Goal: Information Seeking & Learning: Learn about a topic

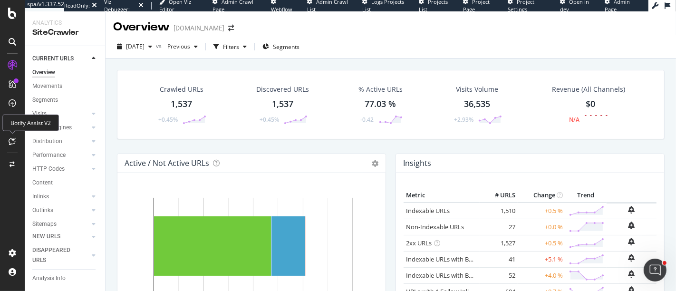
click at [13, 140] on icon at bounding box center [12, 141] width 7 height 8
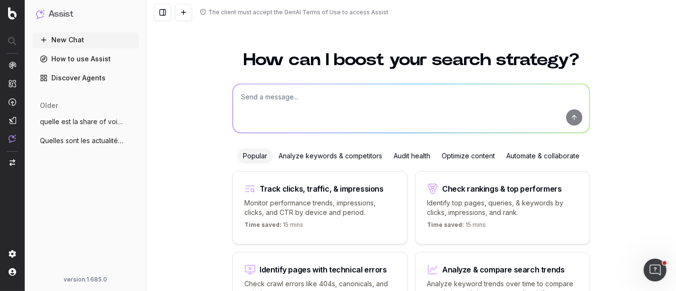
click at [274, 109] on textarea at bounding box center [411, 108] width 357 height 49
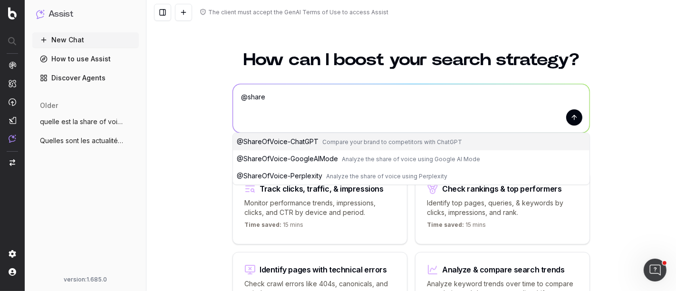
click at [301, 143] on span "@ ShareOfVoice-ChatGPT" at bounding box center [278, 141] width 82 height 8
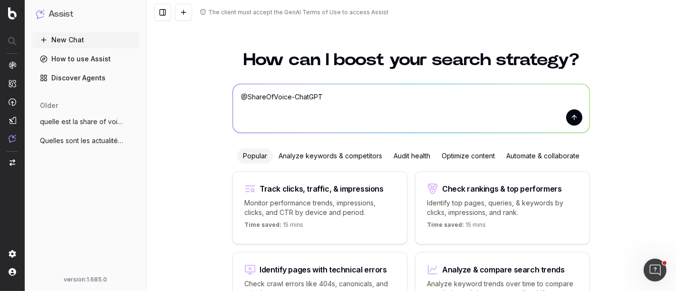
click at [342, 103] on textarea "@ShareOfVoice-ChatGPT" at bounding box center [411, 108] width 357 height 49
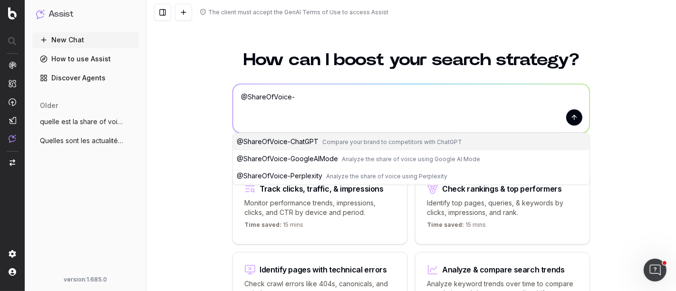
click at [342, 157] on span "Analyze the share of voice using Google AI Mode" at bounding box center [411, 159] width 138 height 7
type textarea "@ShareOfVoice-GoogleAIMode"
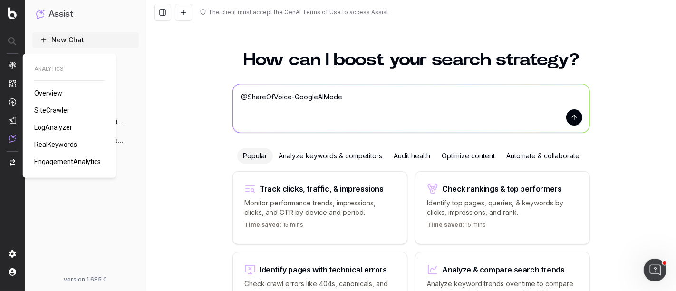
click at [58, 129] on span "LogAnalyzer" at bounding box center [53, 128] width 38 height 8
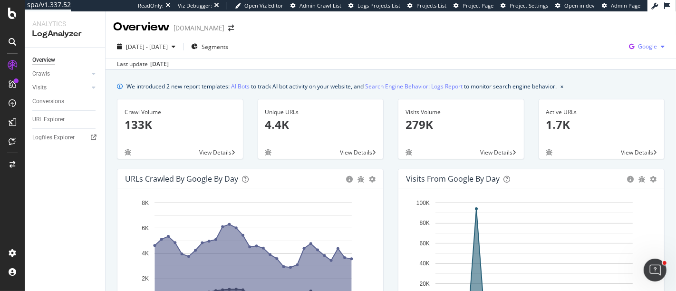
click at [639, 52] on div "Google" at bounding box center [646, 46] width 43 height 14
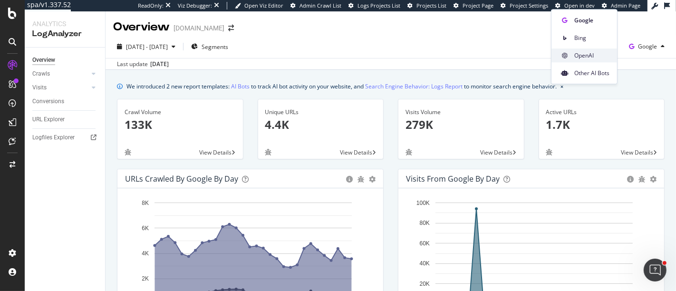
click at [598, 53] on span "OpenAI" at bounding box center [591, 55] width 35 height 9
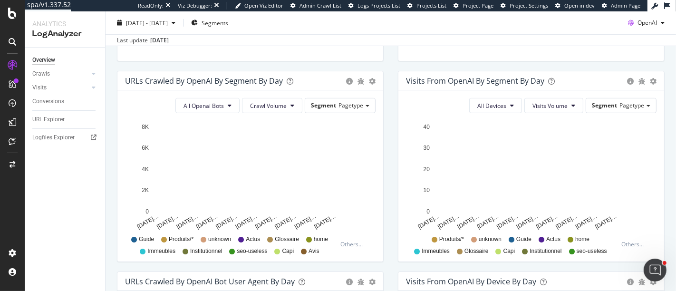
scroll to position [307, 0]
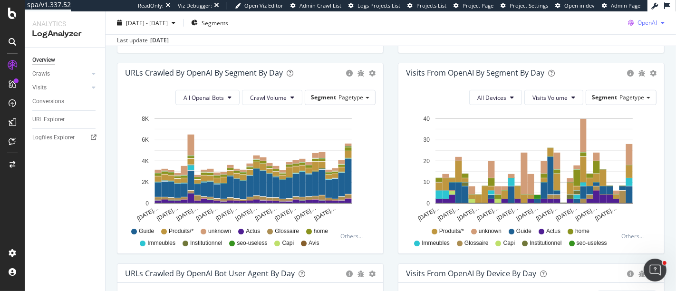
click at [653, 19] on div "OpenAI" at bounding box center [646, 23] width 44 height 14
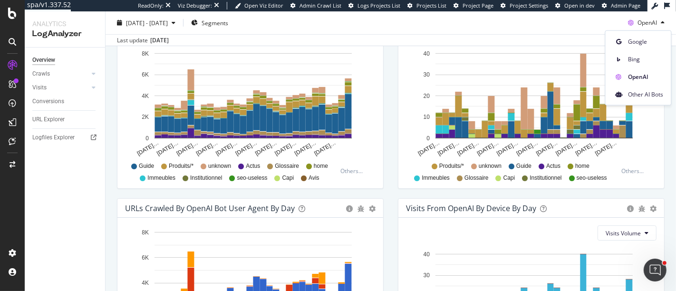
scroll to position [365, 0]
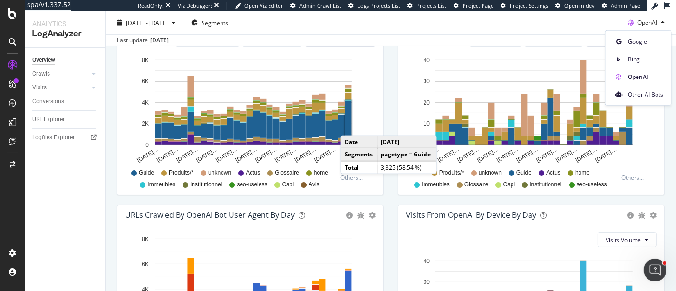
click at [350, 125] on rect "A chart." at bounding box center [348, 118] width 7 height 35
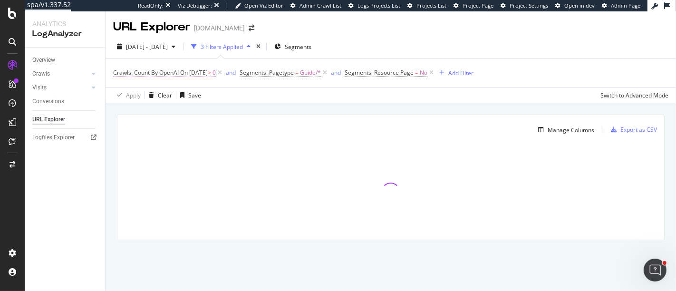
click at [206, 72] on span "On 2025-09-30" at bounding box center [194, 72] width 28 height 8
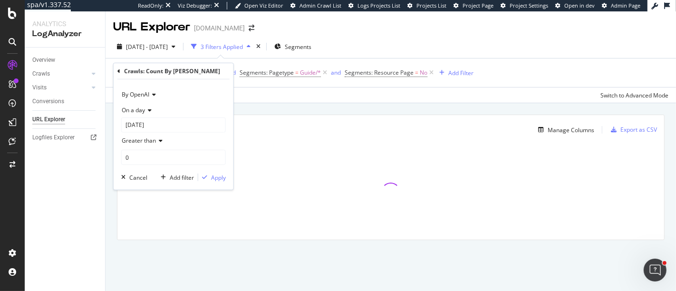
click at [139, 111] on span "On a day" at bounding box center [133, 110] width 23 height 8
click at [159, 156] on span "Any day of the period" at bounding box center [154, 154] width 56 height 8
click at [224, 167] on div "By OpenAI Any day of the period Greater than 0 Cancel Add filter Apply" at bounding box center [174, 126] width 120 height 95
click at [222, 165] on div "Apply" at bounding box center [218, 162] width 15 height 8
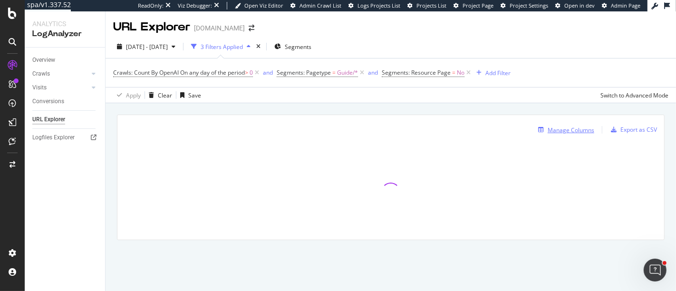
click at [562, 129] on div "Manage Columns" at bounding box center [571, 130] width 47 height 8
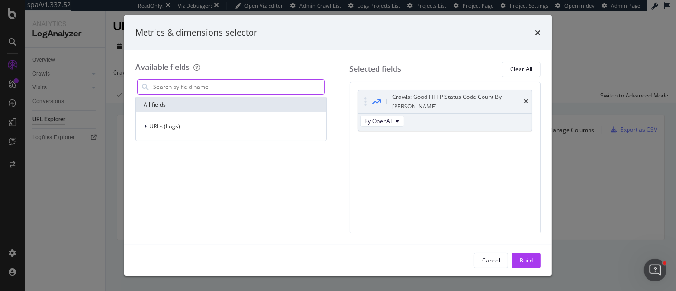
click at [223, 84] on input "modal" at bounding box center [238, 87] width 172 height 14
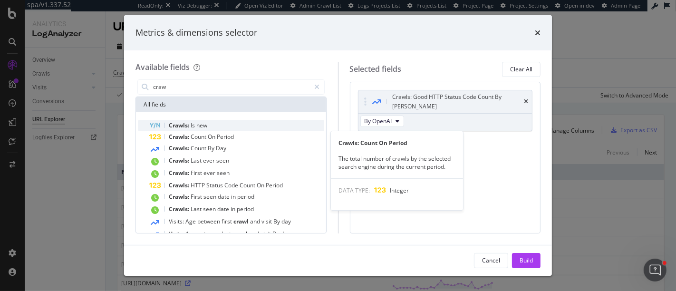
type input "craw"
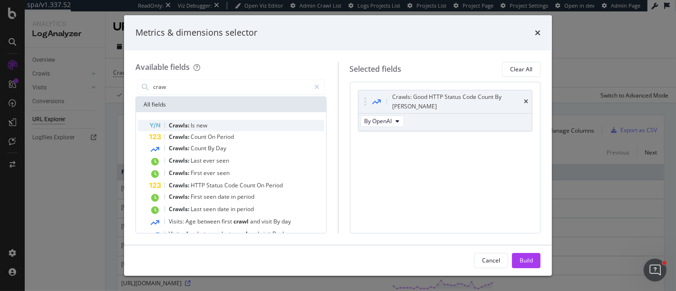
click at [195, 131] on div "Crawls: Count On Period" at bounding box center [236, 136] width 175 height 11
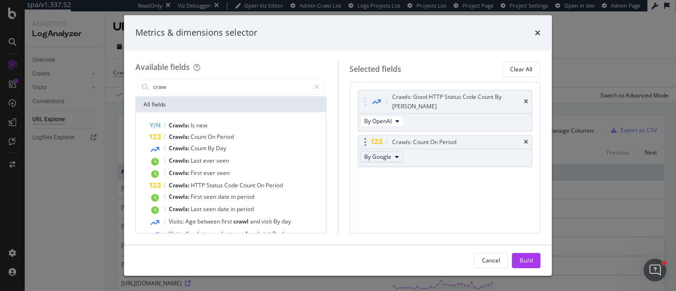
click at [389, 153] on span "By Google" at bounding box center [378, 157] width 27 height 8
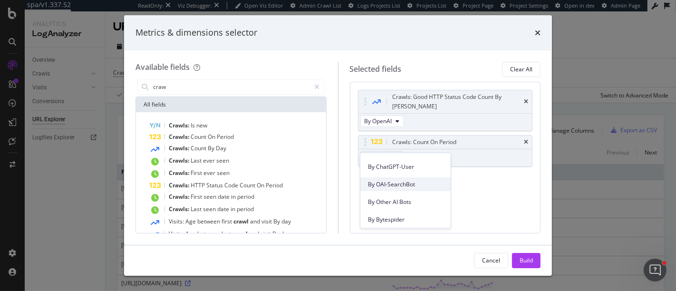
click at [384, 183] on span "By OAI-SearchBot" at bounding box center [405, 184] width 75 height 9
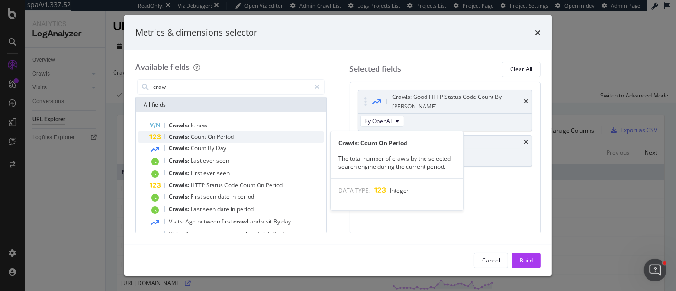
click at [192, 135] on span "Count" at bounding box center [199, 137] width 17 height 8
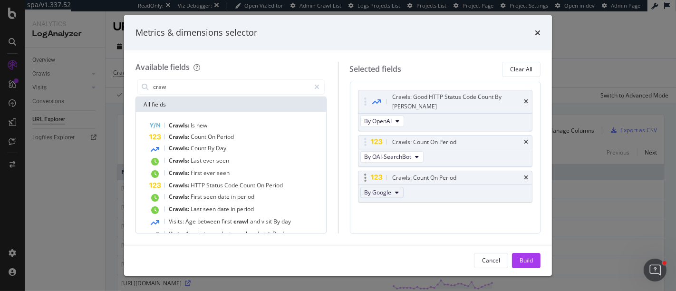
click at [391, 187] on button "By Google" at bounding box center [381, 192] width 43 height 11
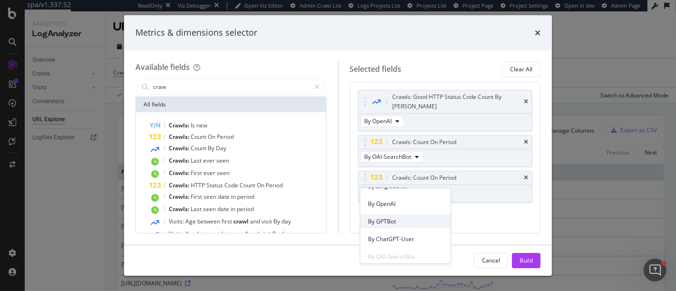
click at [397, 221] on span "By GPTBot" at bounding box center [405, 221] width 75 height 9
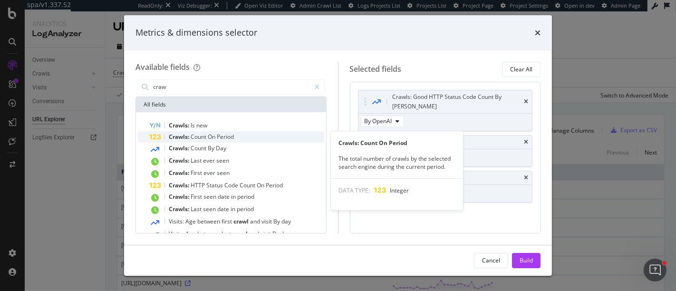
click at [217, 136] on span "On" at bounding box center [212, 137] width 9 height 8
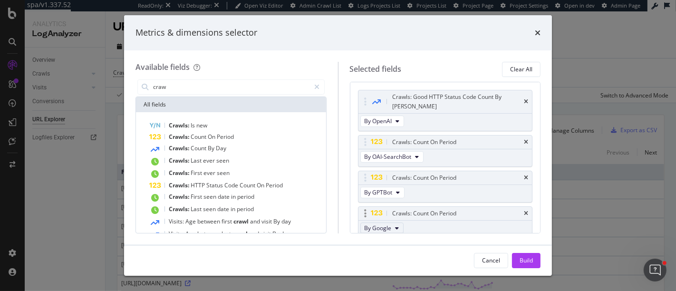
click at [386, 223] on button "By Google" at bounding box center [381, 228] width 43 height 11
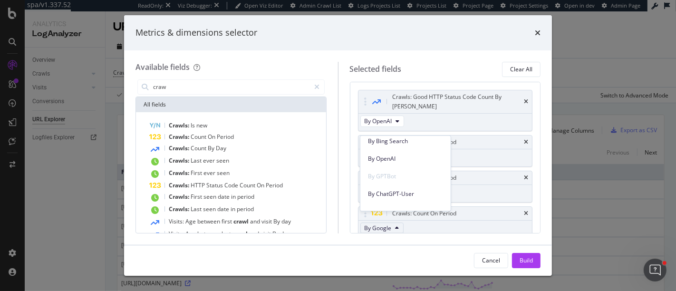
scroll to position [239, 0]
click at [396, 185] on span "By ChatGPT-User" at bounding box center [405, 189] width 75 height 9
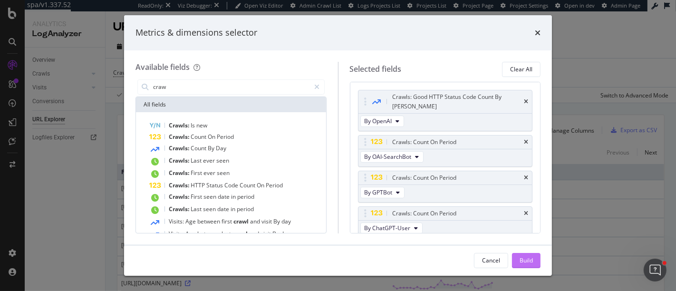
click at [535, 262] on button "Build" at bounding box center [526, 260] width 29 height 15
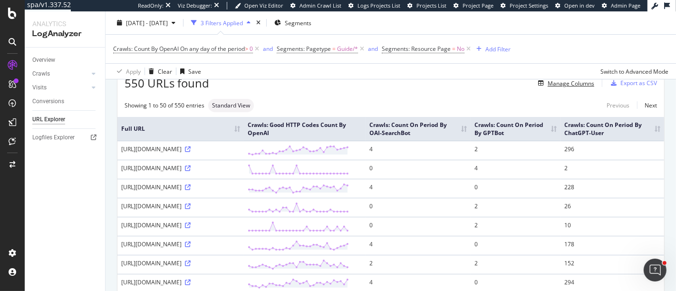
scroll to position [48, 0]
click at [651, 129] on th "Crawls: Count On Period By ChatGPT-User" at bounding box center [613, 128] width 104 height 24
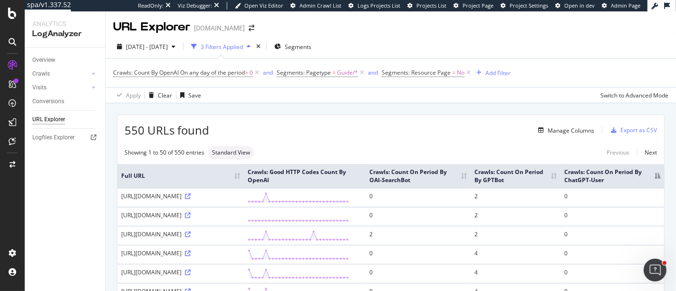
click at [649, 184] on th "Crawls: Count On Period By ChatGPT-User" at bounding box center [613, 176] width 104 height 24
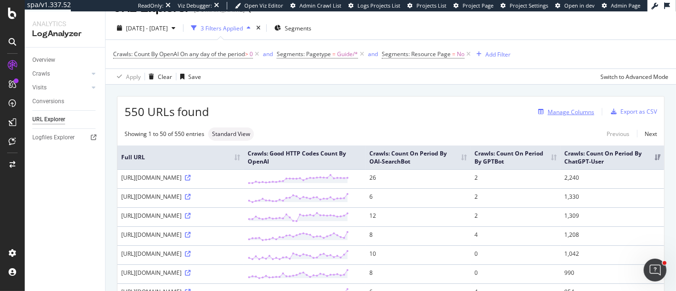
scroll to position [18, 0]
click at [558, 112] on div "Manage Columns" at bounding box center [571, 113] width 47 height 8
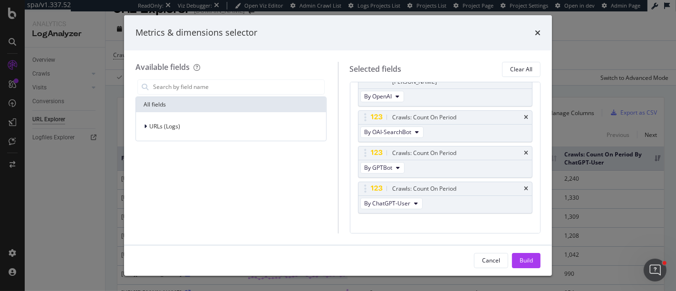
scroll to position [24, 0]
click at [413, 127] on button "By OAI-SearchBot" at bounding box center [391, 132] width 63 height 11
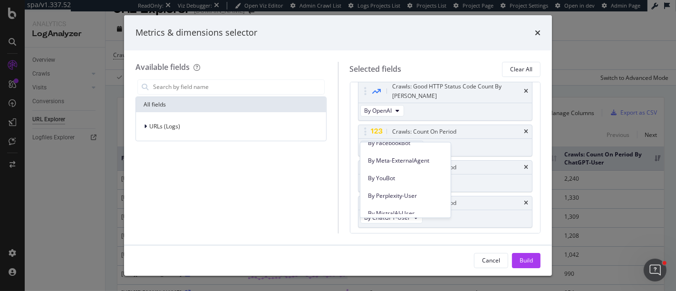
scroll to position [468, 0]
click at [416, 194] on span "By Perplexity-User" at bounding box center [405, 195] width 75 height 9
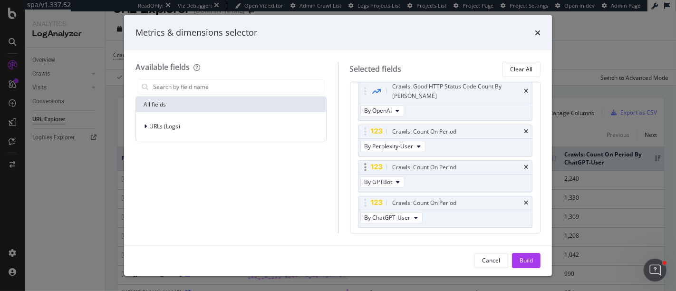
click at [520, 161] on div "Crawls: Count On Period" at bounding box center [446, 167] width 174 height 13
click at [522, 261] on div "Build" at bounding box center [526, 260] width 13 height 8
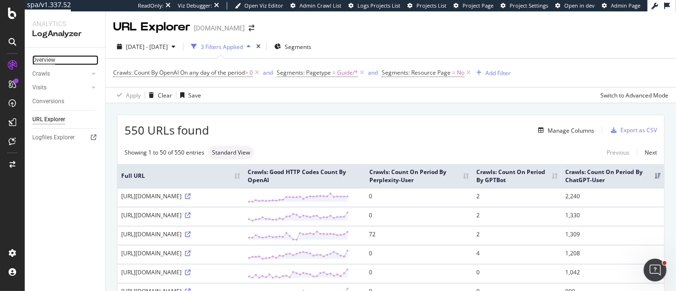
click at [38, 62] on div "Overview" at bounding box center [43, 60] width 23 height 10
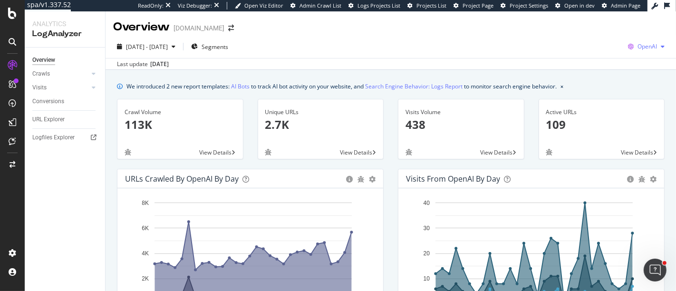
click at [645, 46] on span "OpenAI" at bounding box center [647, 46] width 19 height 8
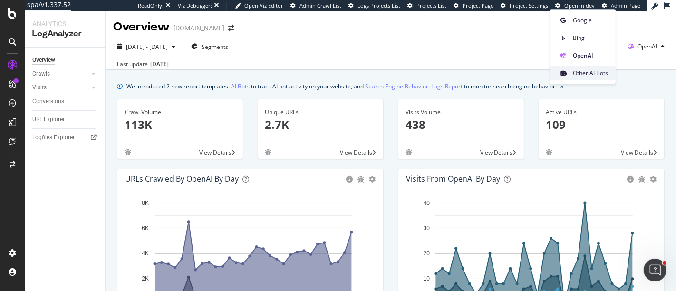
click at [592, 75] on span "Other AI Bots" at bounding box center [590, 73] width 35 height 9
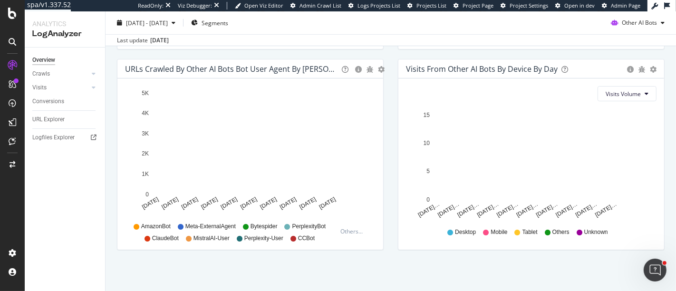
scroll to position [511, 0]
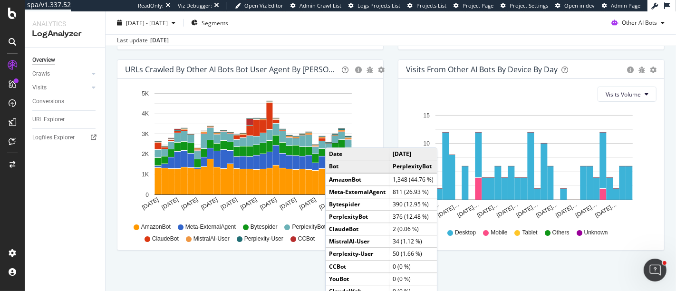
click at [386, 131] on div "URLs Crawled by Other AI Bots bot User Agent By Day Timeline (by Value) Timelin…" at bounding box center [250, 159] width 281 height 201
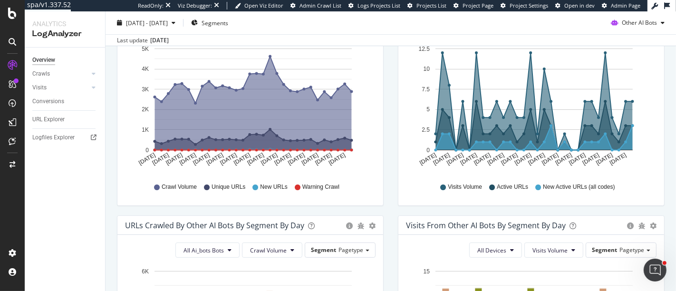
scroll to position [0, 0]
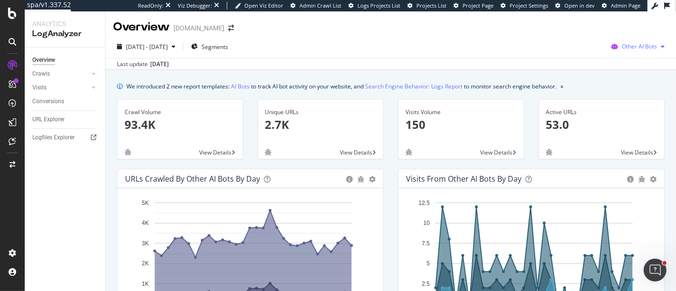
click at [622, 47] on span "Other AI Bots" at bounding box center [639, 46] width 35 height 8
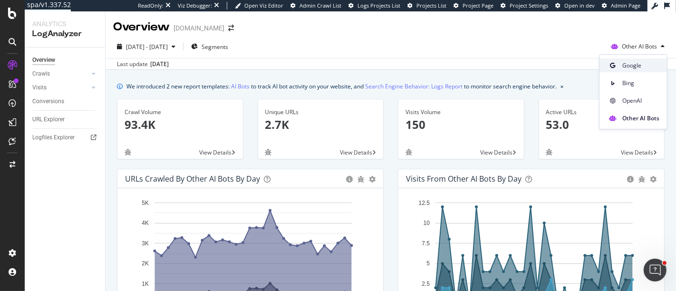
click at [626, 71] on div "Google" at bounding box center [634, 65] width 68 height 14
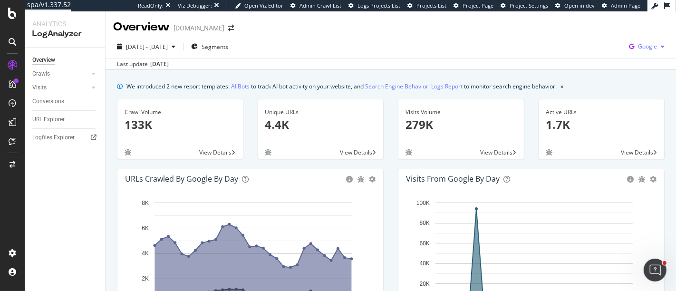
click at [638, 44] on span "Google" at bounding box center [647, 46] width 19 height 8
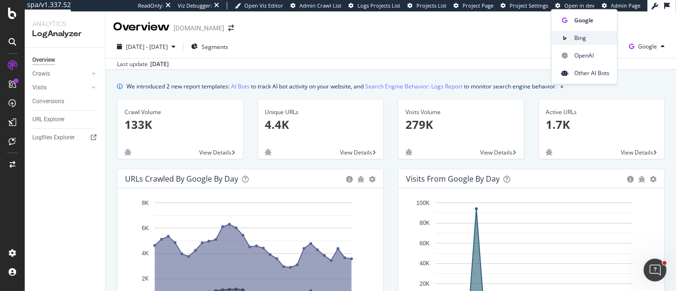
click at [586, 40] on span "Bing" at bounding box center [591, 38] width 35 height 9
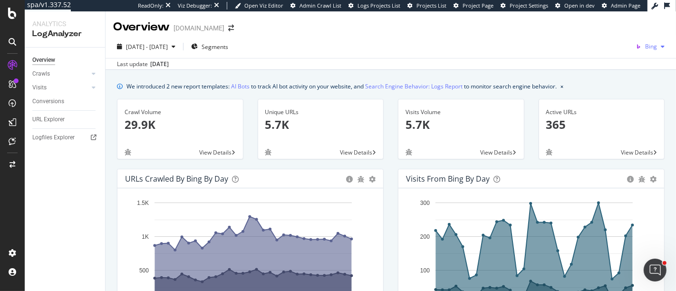
click at [648, 48] on span "Bing" at bounding box center [651, 46] width 12 height 8
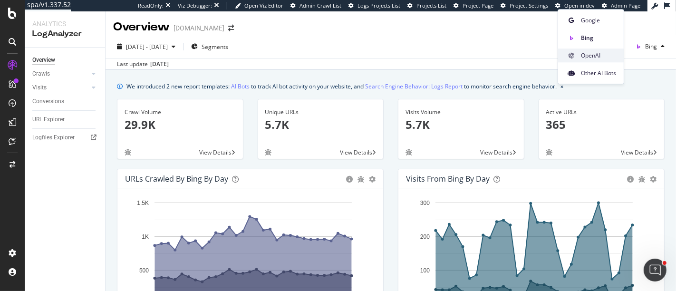
click at [600, 60] on div "OpenAI" at bounding box center [591, 56] width 66 height 14
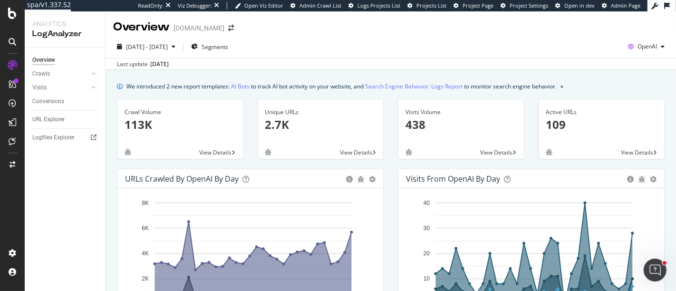
click at [649, 59] on div "Last update Oct. 02, 2025" at bounding box center [391, 63] width 571 height 11
click at [641, 50] on span "OpenAI" at bounding box center [647, 46] width 19 height 8
click at [588, 19] on span "Google" at bounding box center [590, 20] width 35 height 9
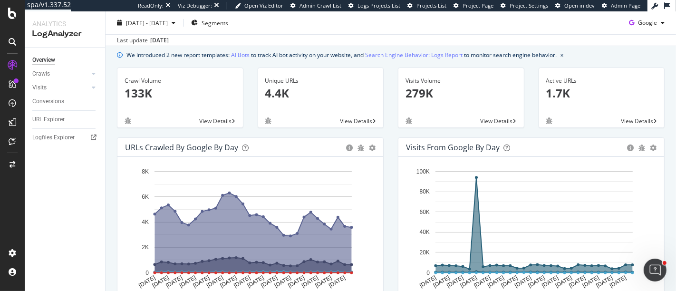
scroll to position [32, 0]
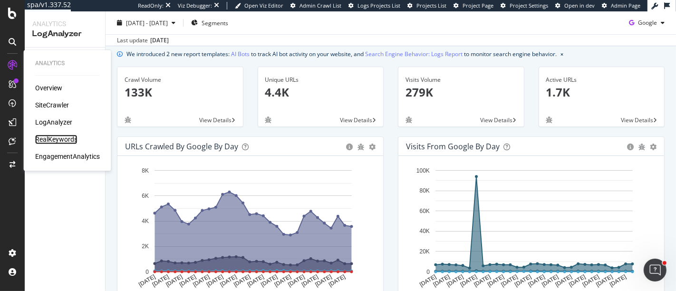
click at [56, 140] on div "RealKeywords" at bounding box center [56, 140] width 42 height 10
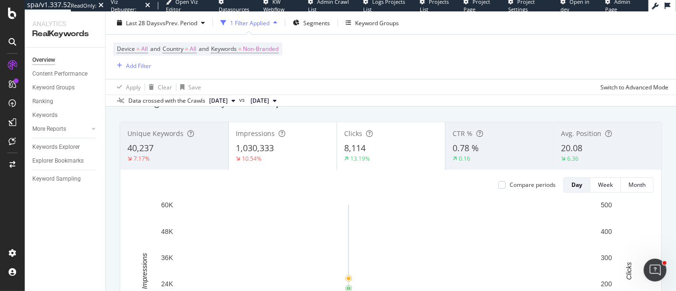
scroll to position [27, 0]
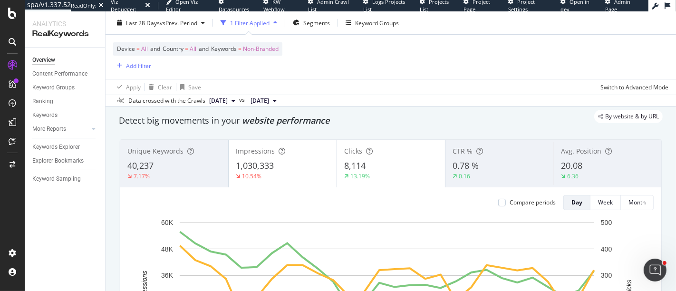
click at [601, 172] on div "6.36" at bounding box center [607, 176] width 93 height 9
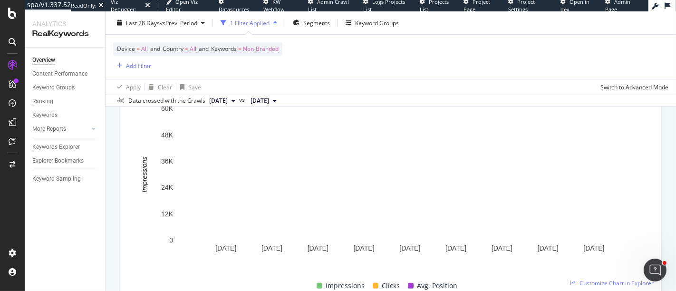
scroll to position [141, 0]
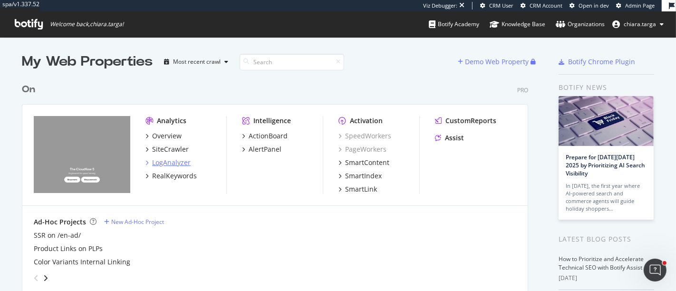
click at [159, 161] on div "LogAnalyzer" at bounding box center [171, 163] width 39 height 10
